Goal: Information Seeking & Learning: Learn about a topic

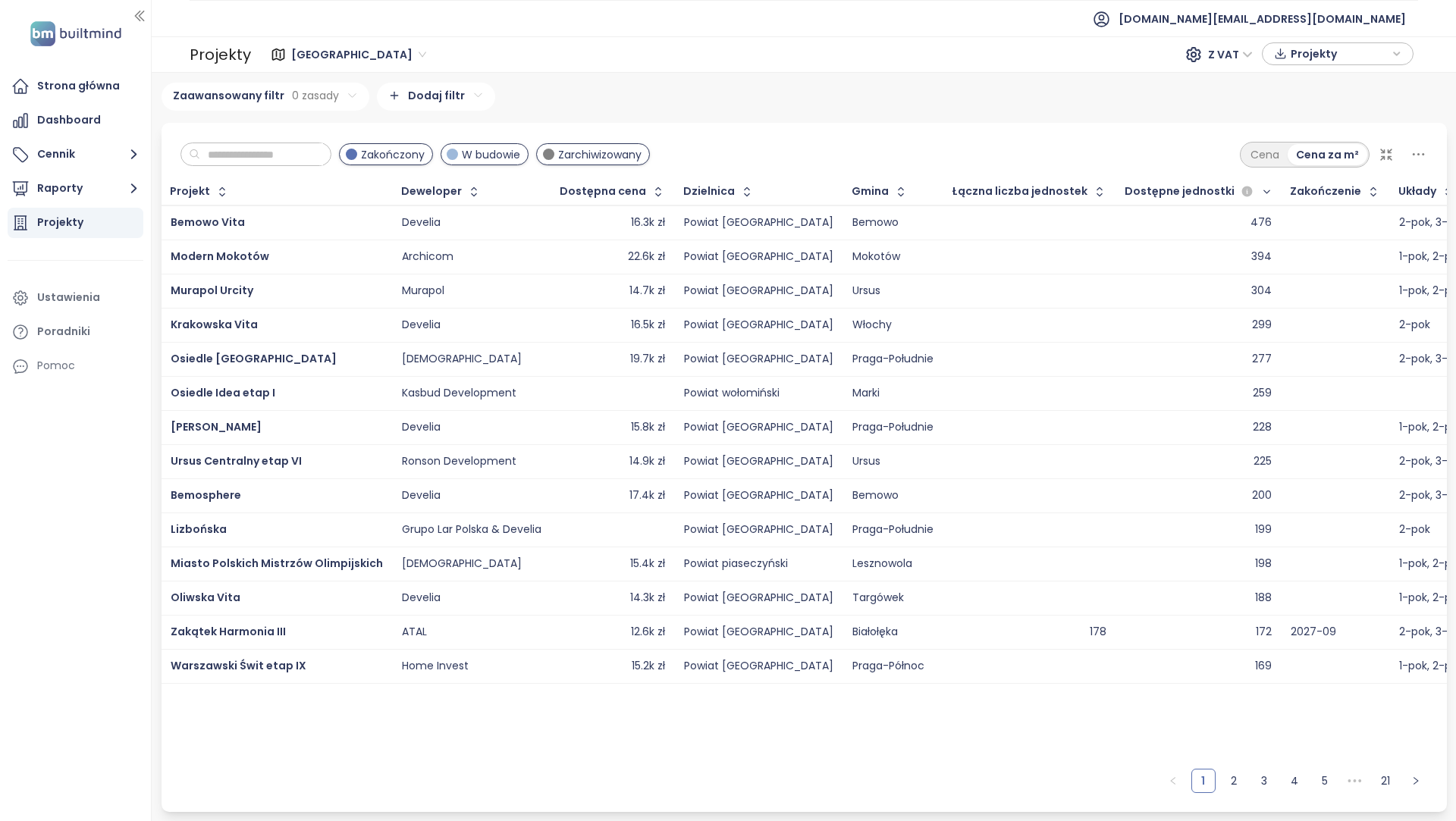
click at [279, 291] on div "Murapol Urcity" at bounding box center [277, 291] width 213 height 18
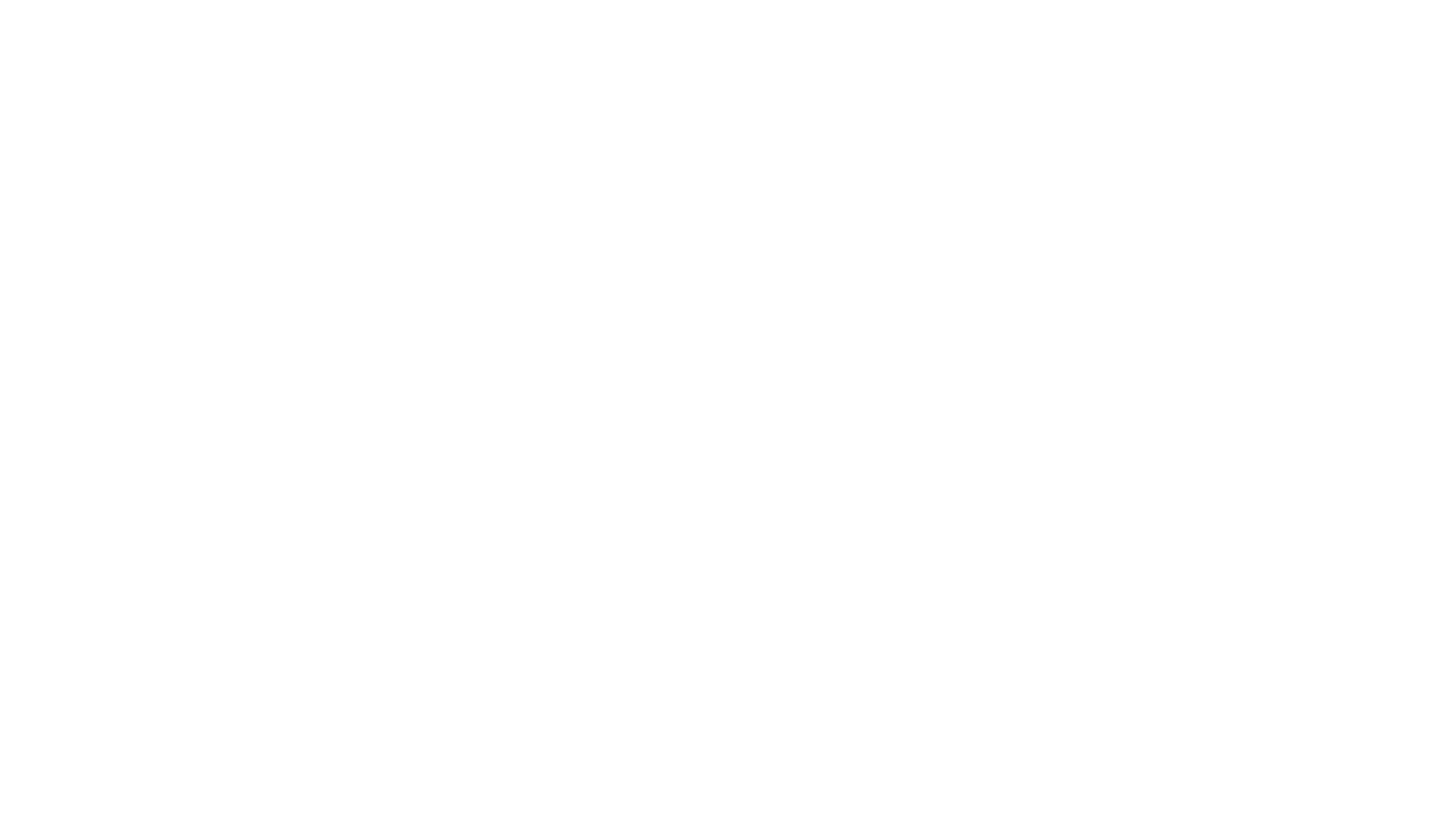
click at [1092, 0] on html at bounding box center [728, 0] width 1456 height 0
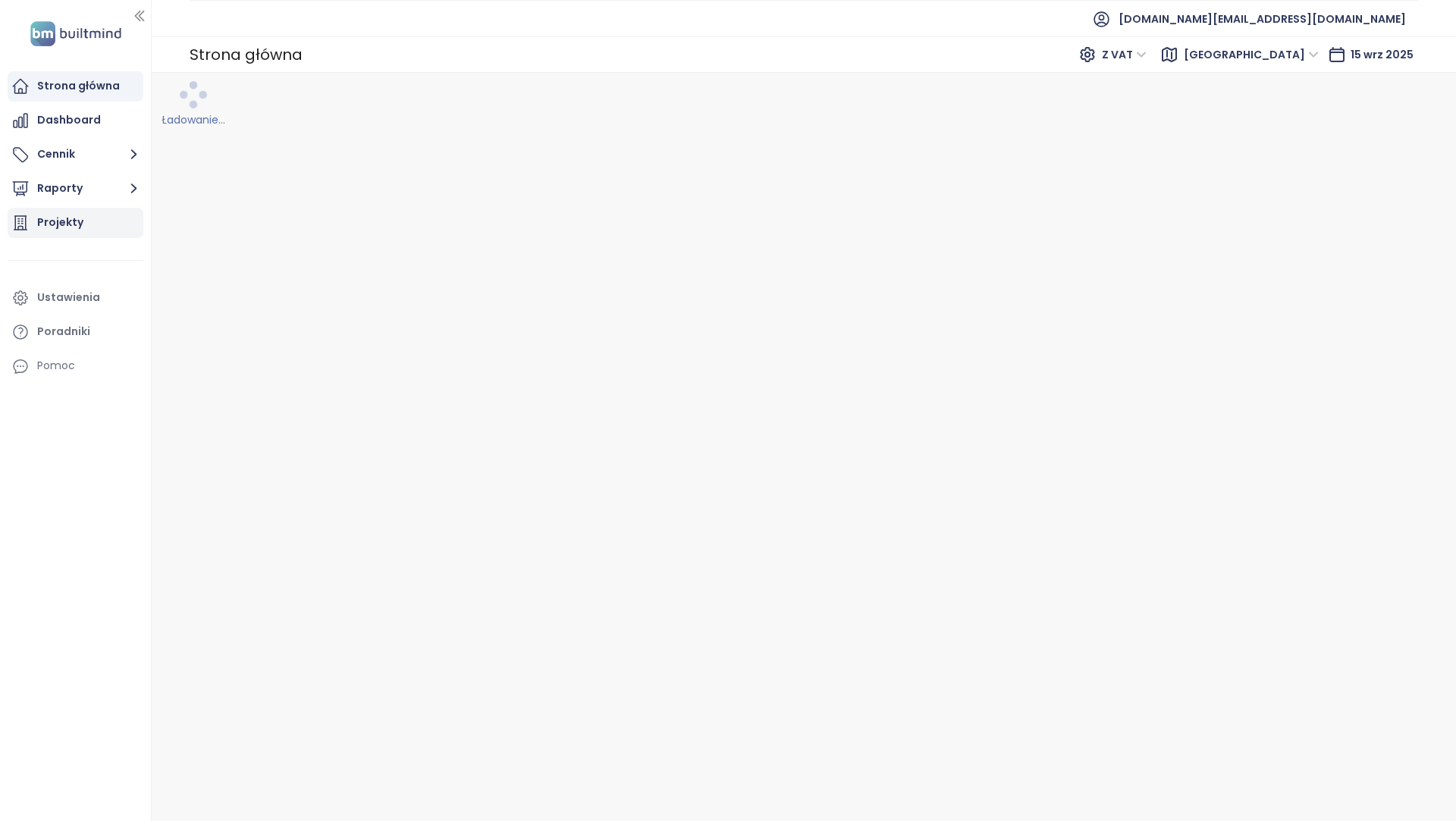
click at [79, 227] on div "Projekty" at bounding box center [60, 223] width 47 height 19
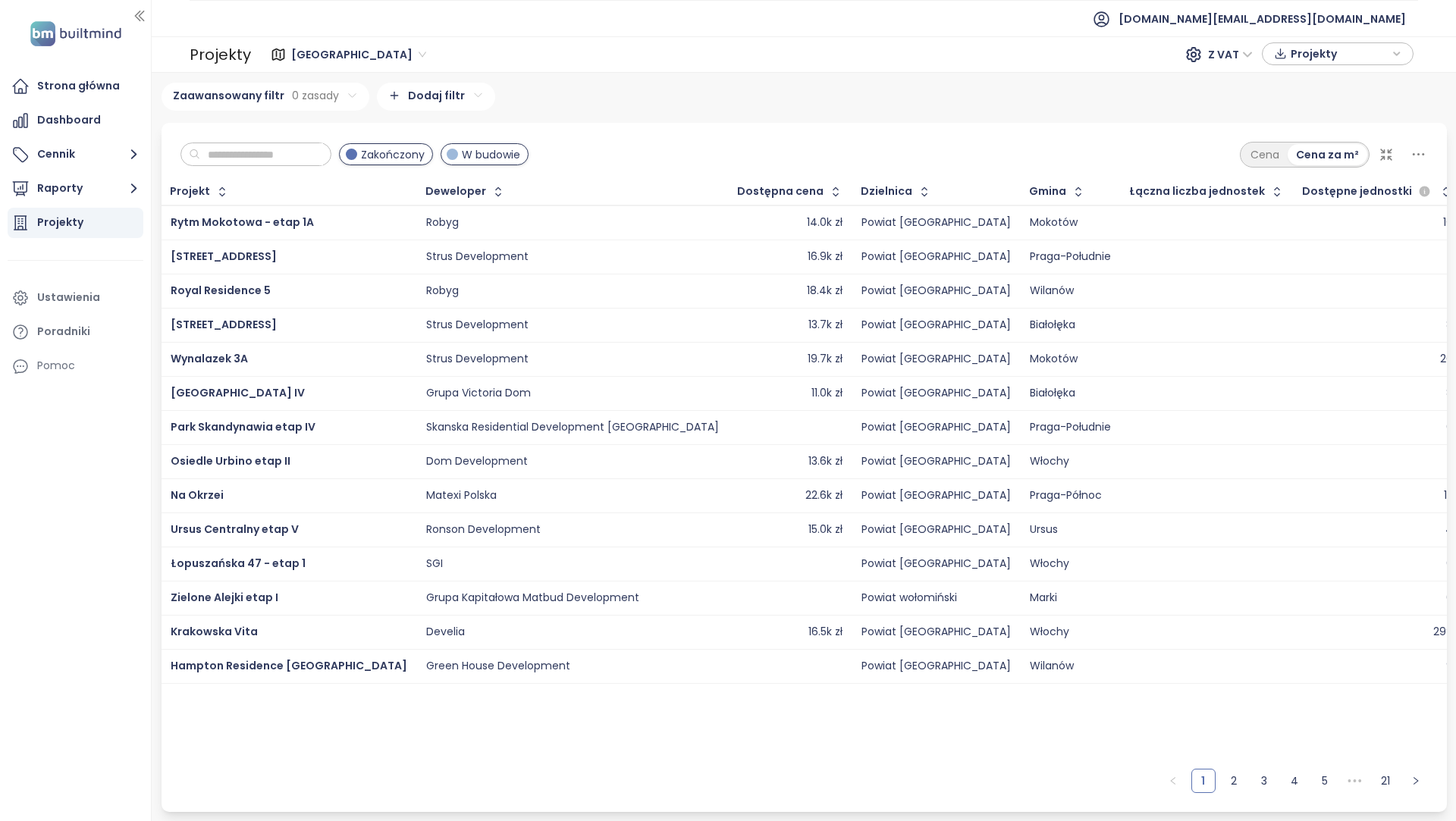
click at [313, 70] on div "Projekty Gdańsk Z VAT Projekty" at bounding box center [804, 54] width 1305 height 36
click at [312, 59] on span "[GEOGRAPHIC_DATA]" at bounding box center [359, 54] width 135 height 23
click at [340, 133] on div "Warszawa" at bounding box center [357, 133] width 121 height 17
click at [1438, 186] on icon "button" at bounding box center [1445, 191] width 15 height 15
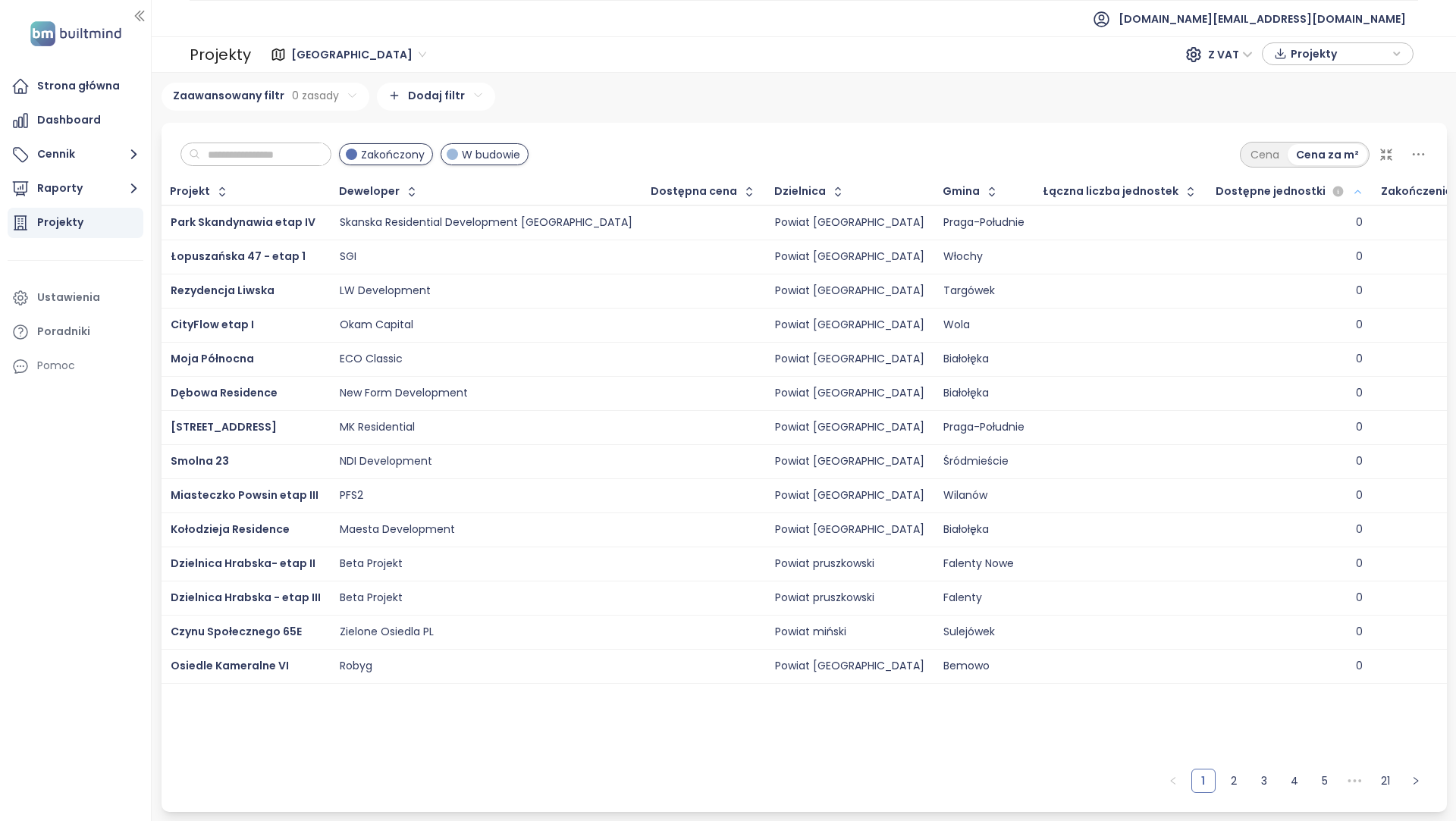
click at [1352, 193] on icon "button" at bounding box center [1358, 191] width 11 height 18
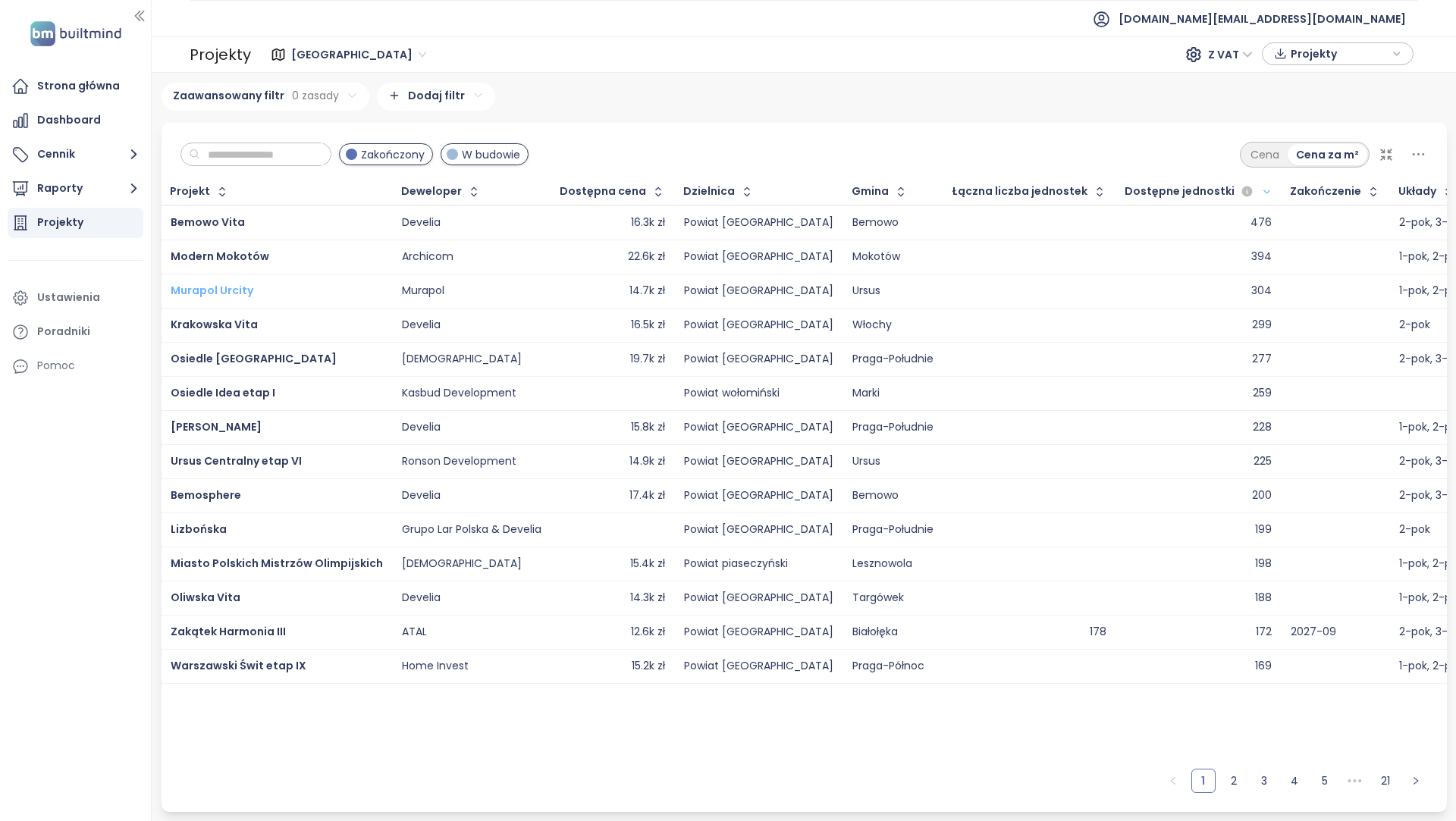
click at [237, 290] on span "Murapol Urcity" at bounding box center [212, 290] width 83 height 15
